Goal: Check status: Check status

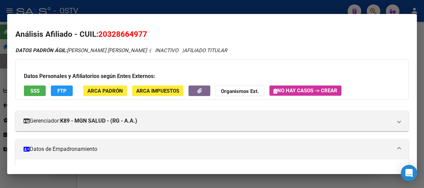
click at [127, 10] on div at bounding box center [212, 94] width 424 height 188
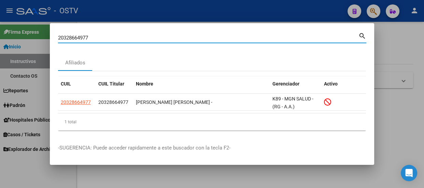
click at [128, 36] on input "20328664977" at bounding box center [208, 38] width 300 height 6
paste input "38.561.154"
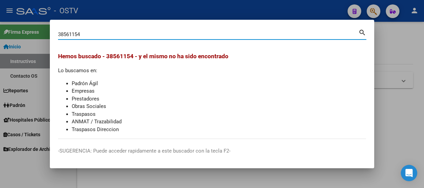
click at [75, 34] on input "38561154" at bounding box center [208, 34] width 300 height 6
click at [85, 34] on input "38561154" at bounding box center [208, 34] width 300 height 6
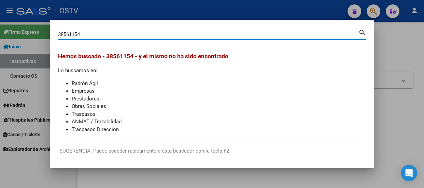
click at [91, 37] on input "38561154" at bounding box center [208, 34] width 300 height 6
paste input "17027156"
type input "17027156"
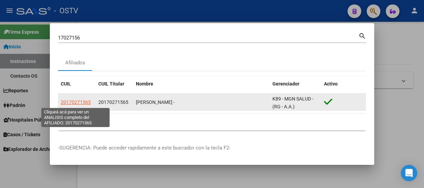
click at [73, 101] on span "20170271565" at bounding box center [76, 102] width 30 height 5
type textarea "20170271565"
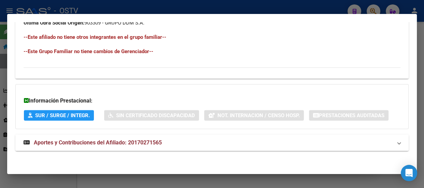
click at [218, 143] on mat-panel-title "Aportes y Contribuciones del Afiliado: 20170271565" at bounding box center [208, 143] width 368 height 8
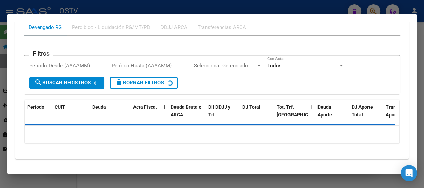
scroll to position [589, 0]
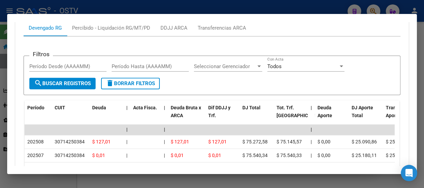
click at [14, 45] on mat-dialog-content "Análisis Afiliado - CUIL: 20170271565 DATOS PADRÓN ÁGIL: QUIROGA CARLOS RAUL - …" at bounding box center [211, 94] width 409 height 144
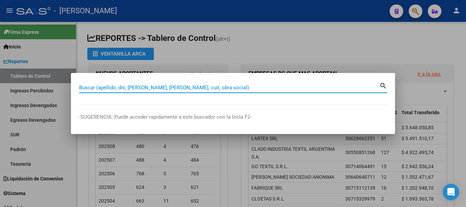
paste input "94708677"
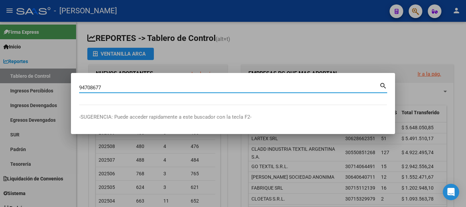
type input "94708677"
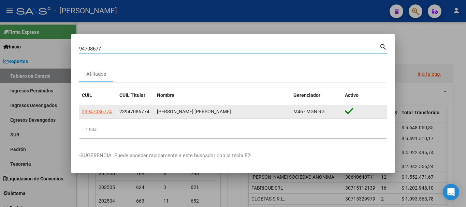
click at [110, 113] on span "23947086774" at bounding box center [97, 111] width 30 height 5
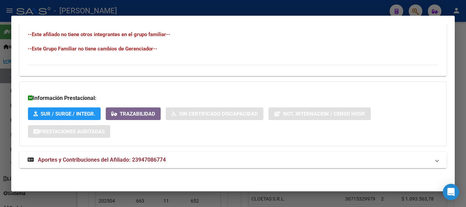
click at [206, 155] on mat-expansion-panel-header "Aportes y Contribuciones del Afiliado: 23947086774" at bounding box center [232, 160] width 427 height 16
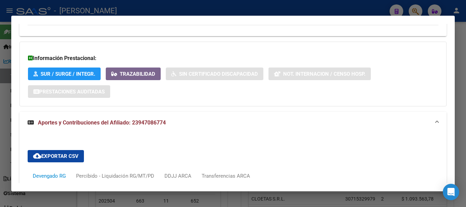
scroll to position [555, 0]
